Goal: Task Accomplishment & Management: Use online tool/utility

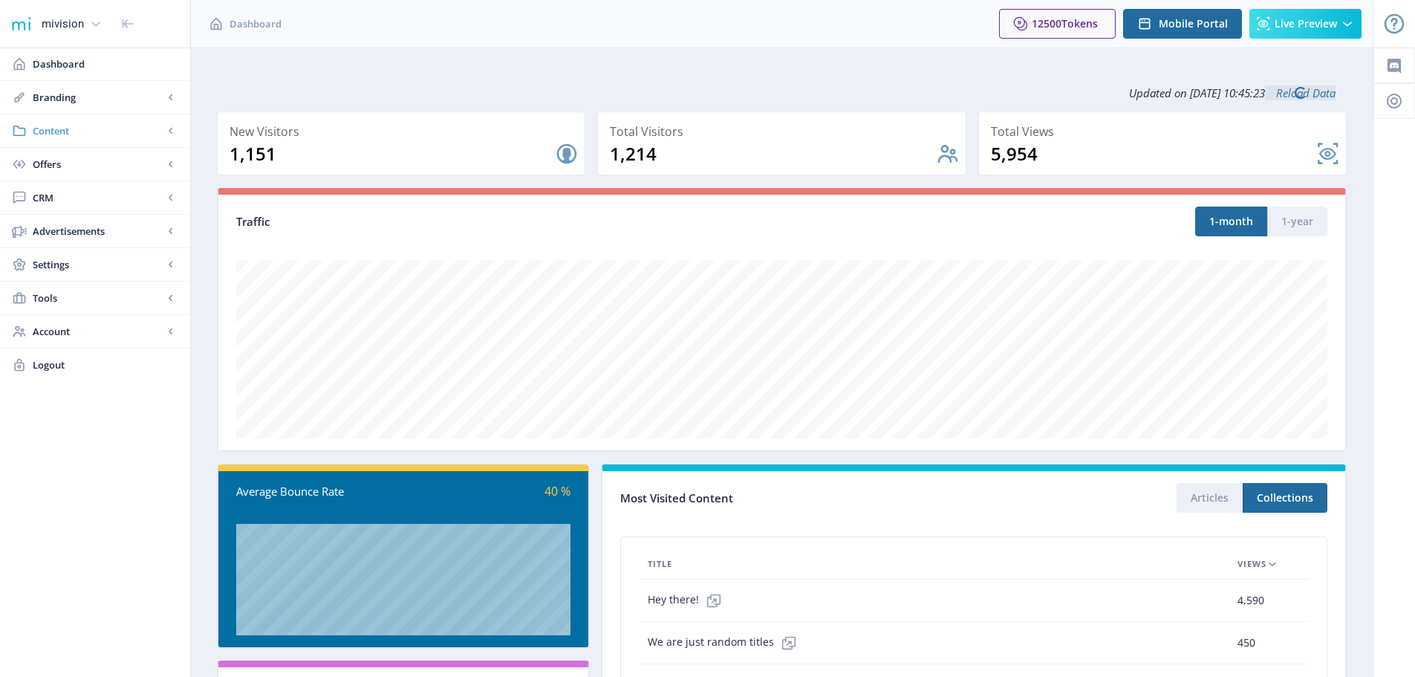
click at [56, 131] on span "Content" at bounding box center [98, 130] width 131 height 15
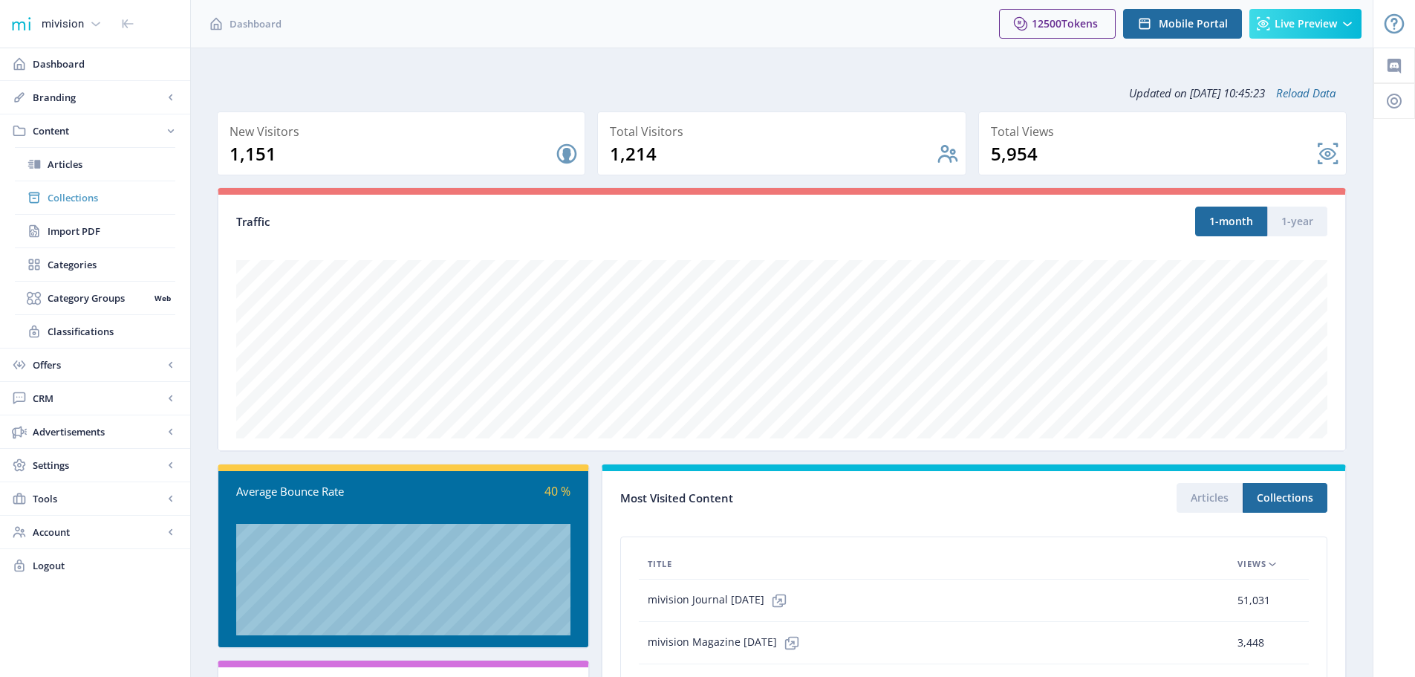
click at [64, 189] on link "Collections" at bounding box center [95, 197] width 160 height 33
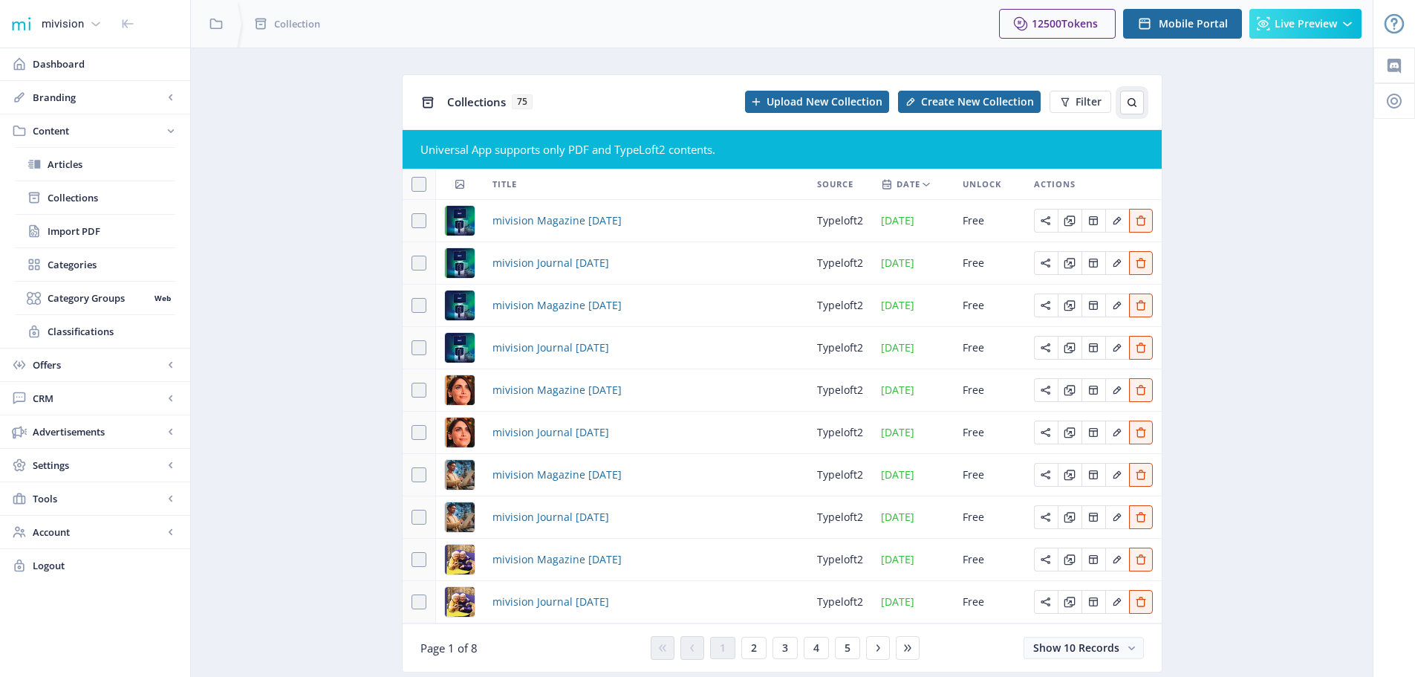
click at [1122, 103] on button at bounding box center [1132, 103] width 24 height 24
type input "october"
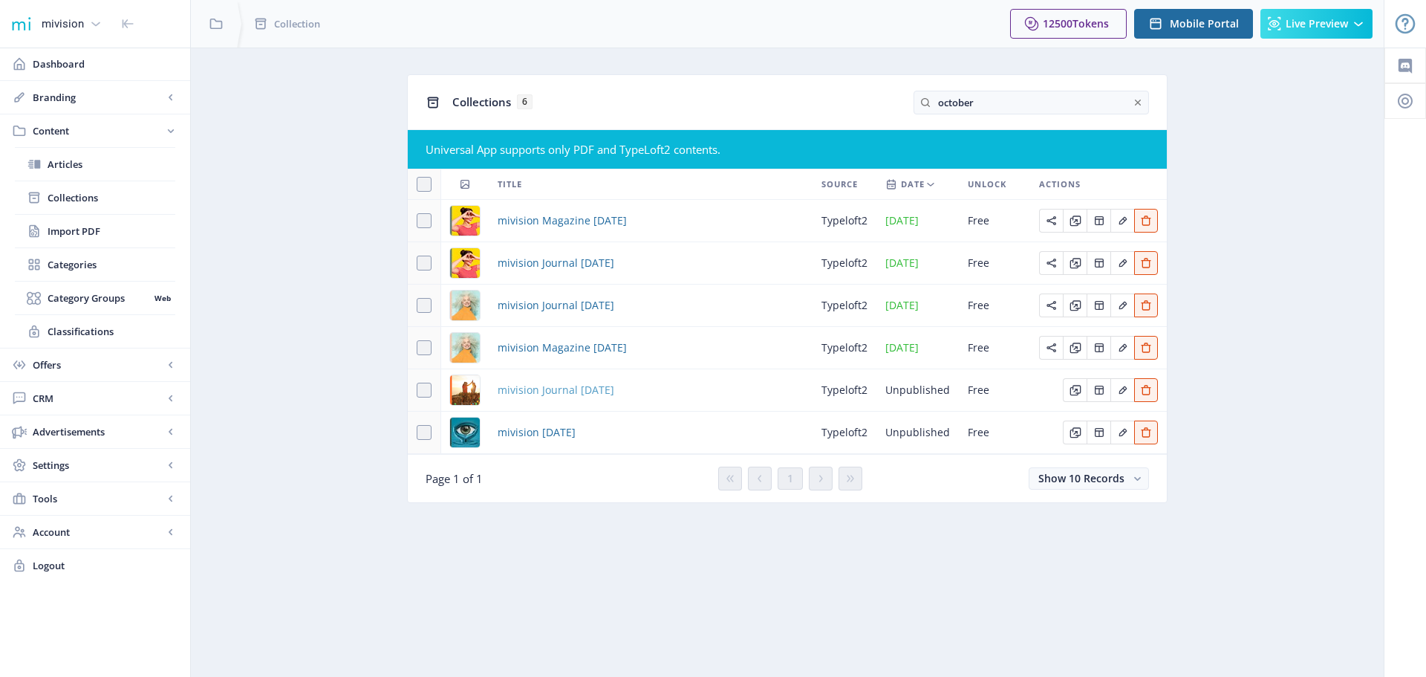
click at [547, 390] on span "mivision Journal [DATE]" at bounding box center [556, 390] width 117 height 18
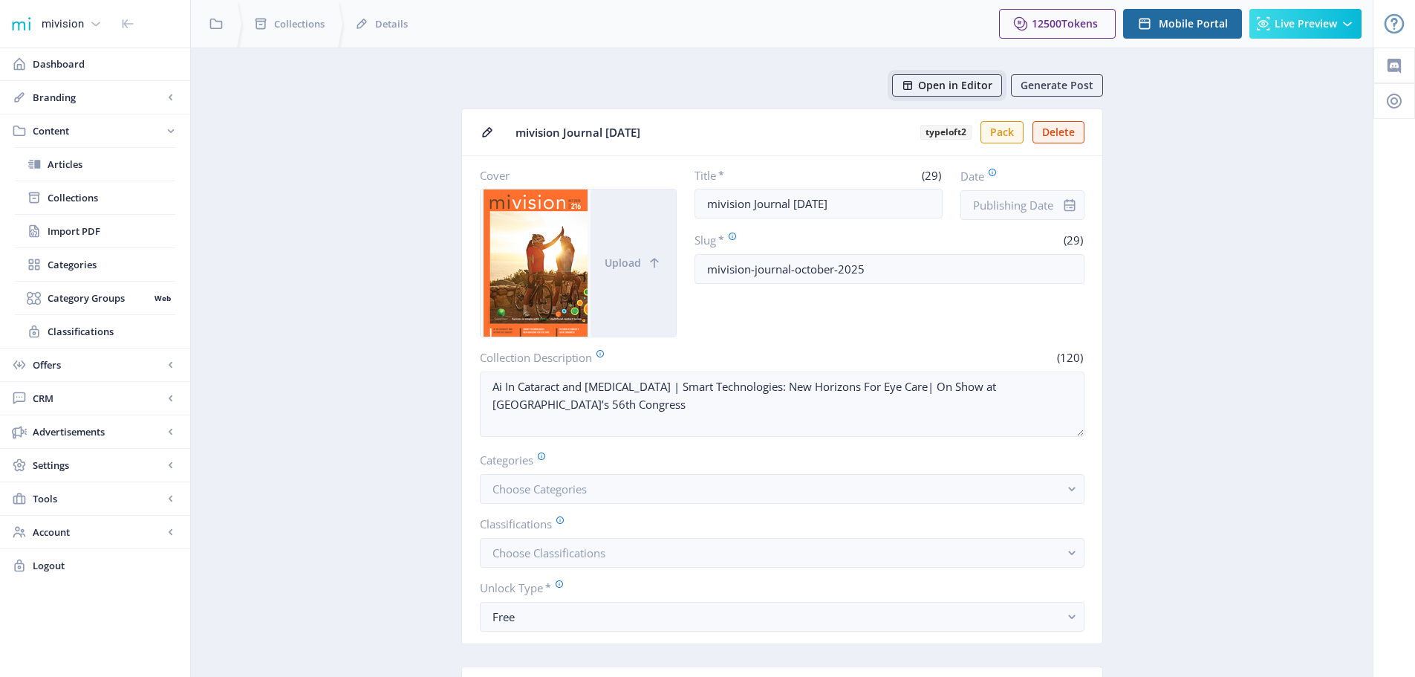
click at [945, 87] on span "Open in Editor" at bounding box center [955, 85] width 74 height 12
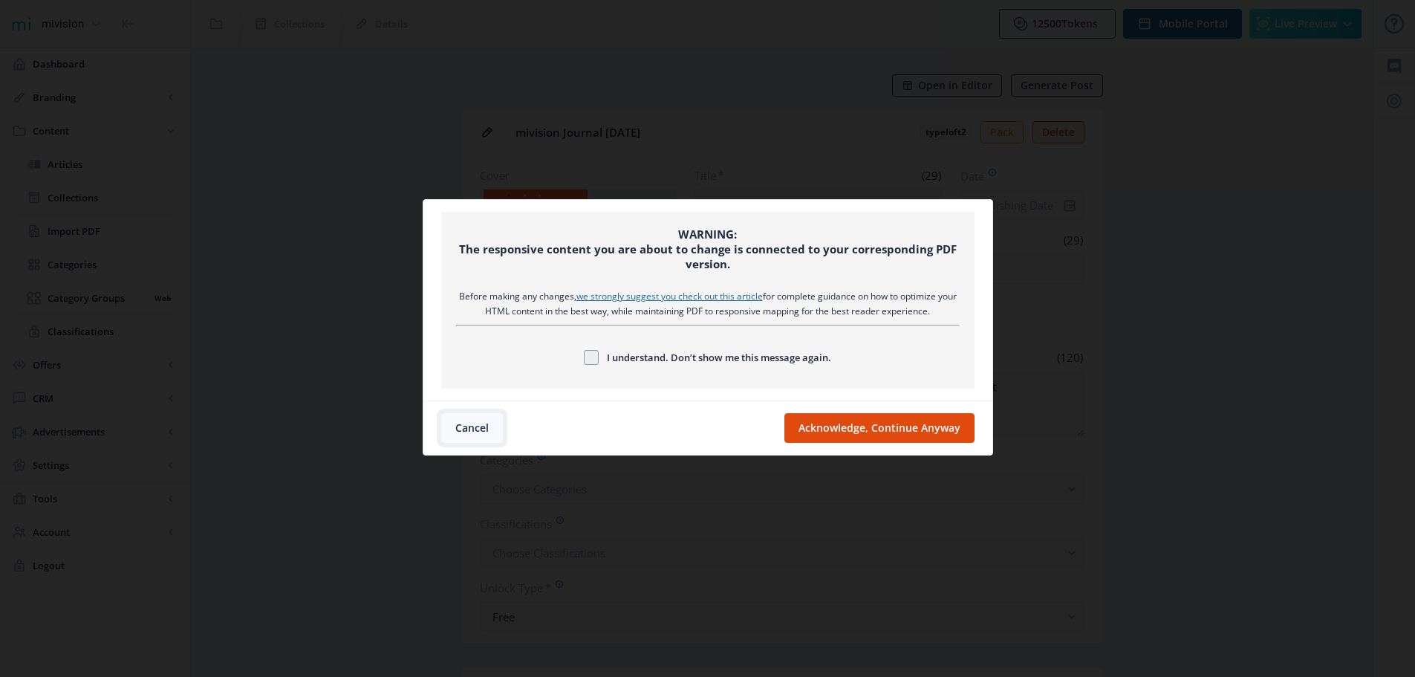
click at [464, 423] on button "Cancel" at bounding box center [472, 428] width 62 height 30
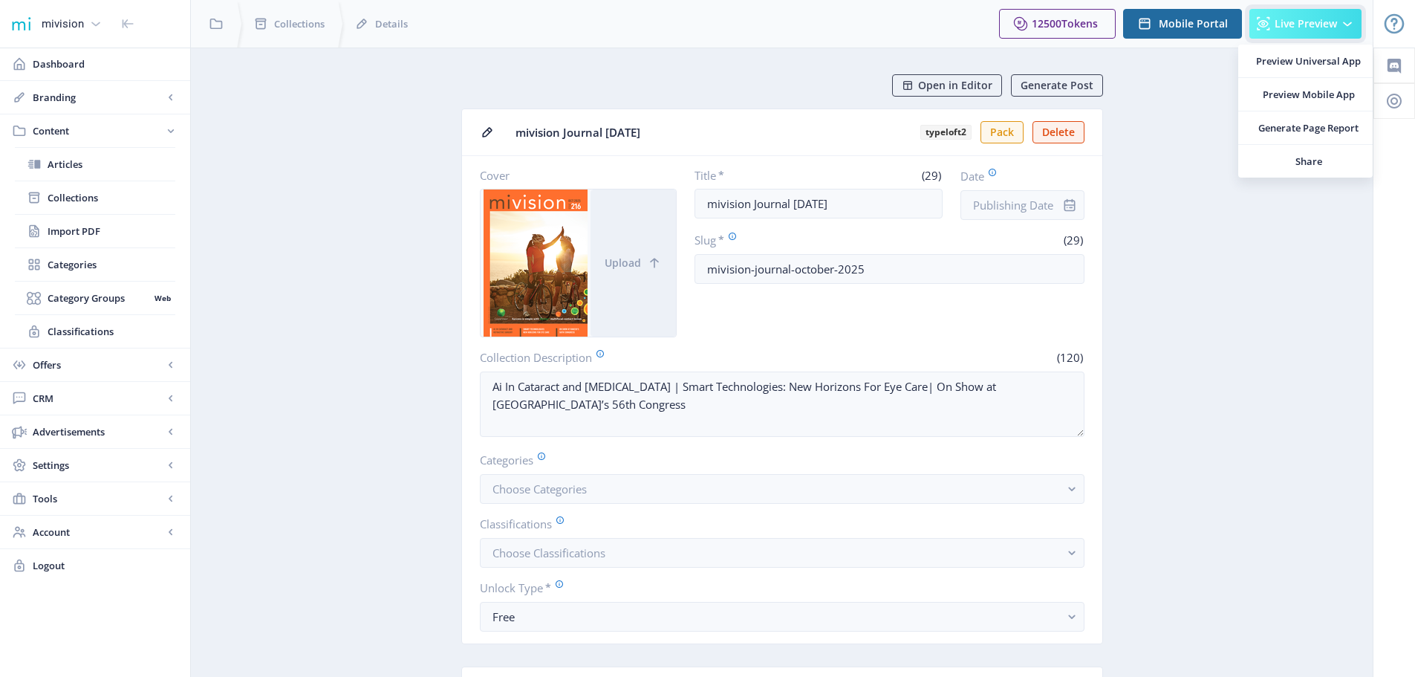
click at [1278, 27] on span "Live Preview" at bounding box center [1305, 24] width 62 height 12
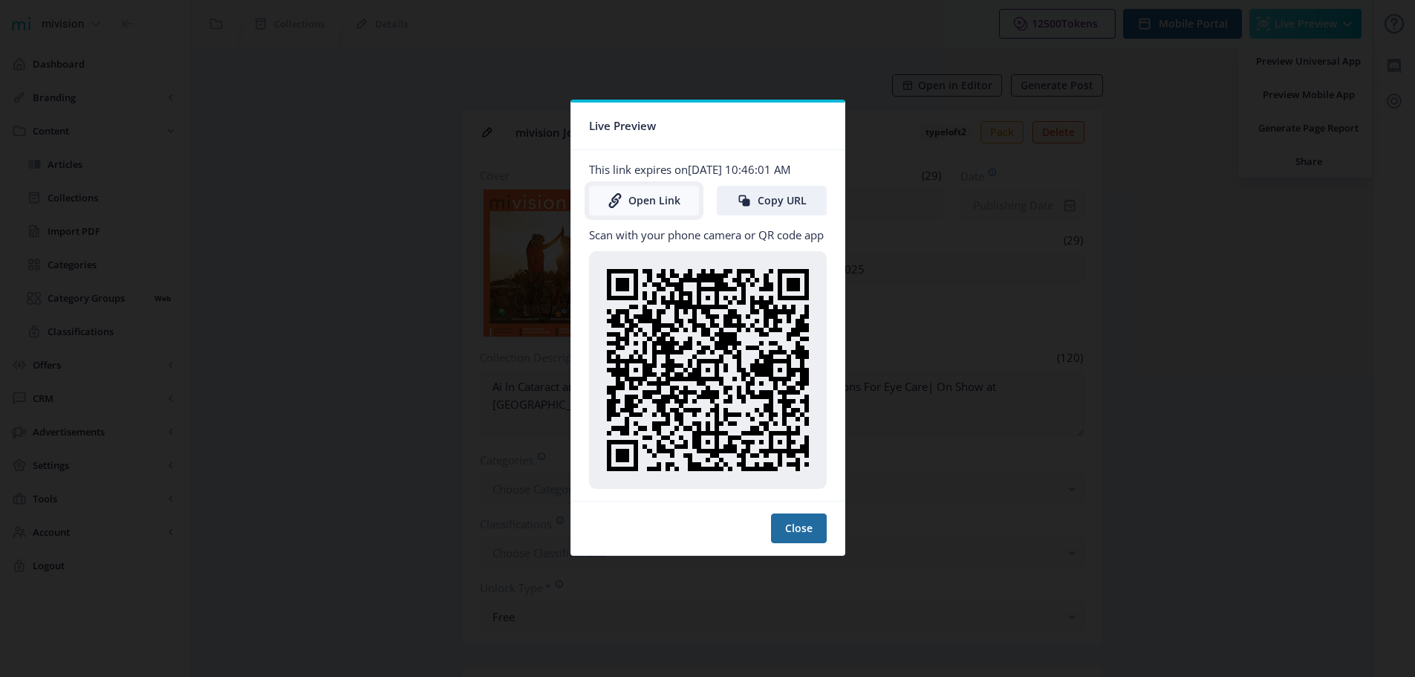
click at [646, 204] on link "Open Link" at bounding box center [644, 201] width 110 height 30
